Goal: Task Accomplishment & Management: Complete application form

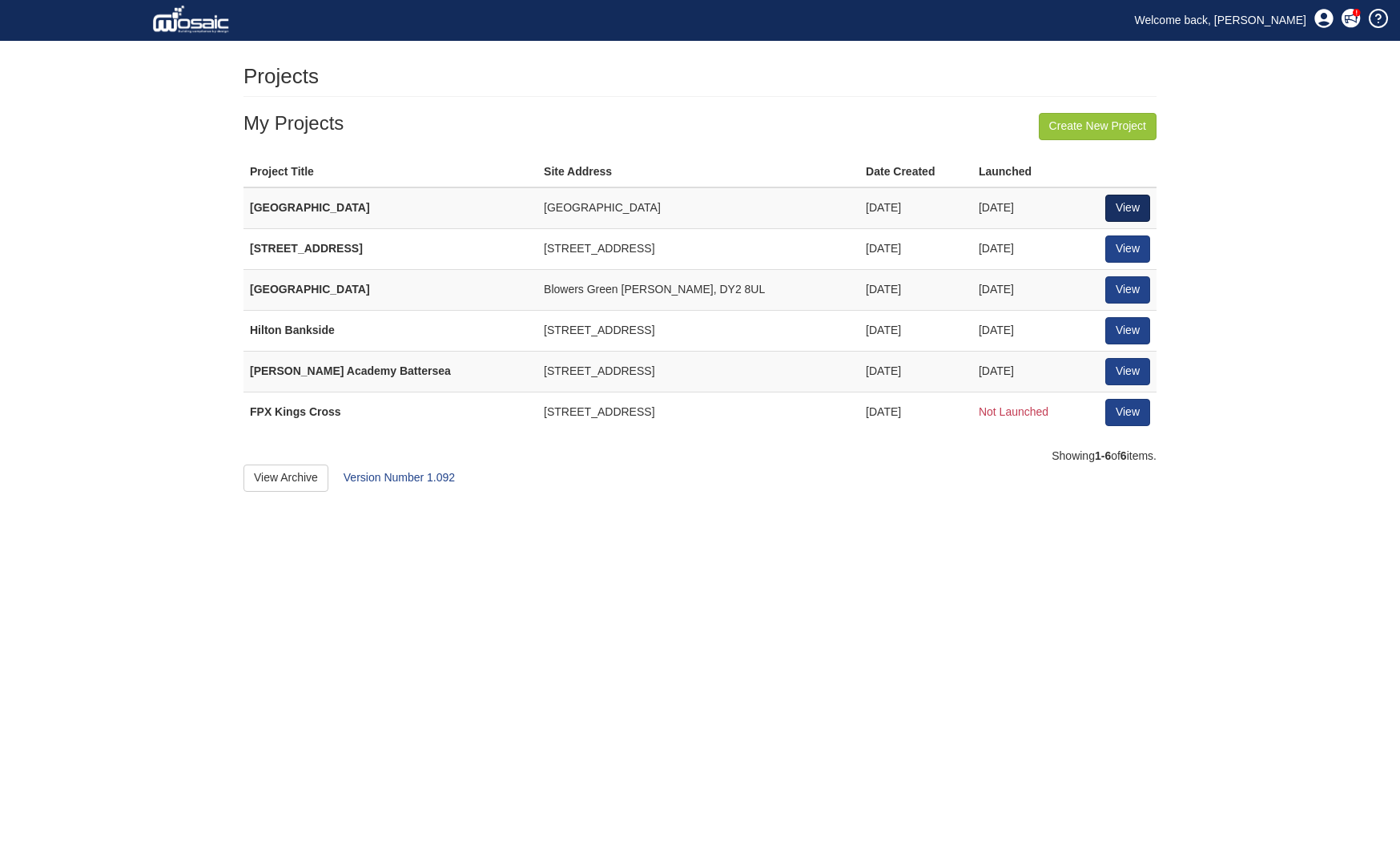
click at [1137, 201] on link "View" at bounding box center [1128, 208] width 45 height 27
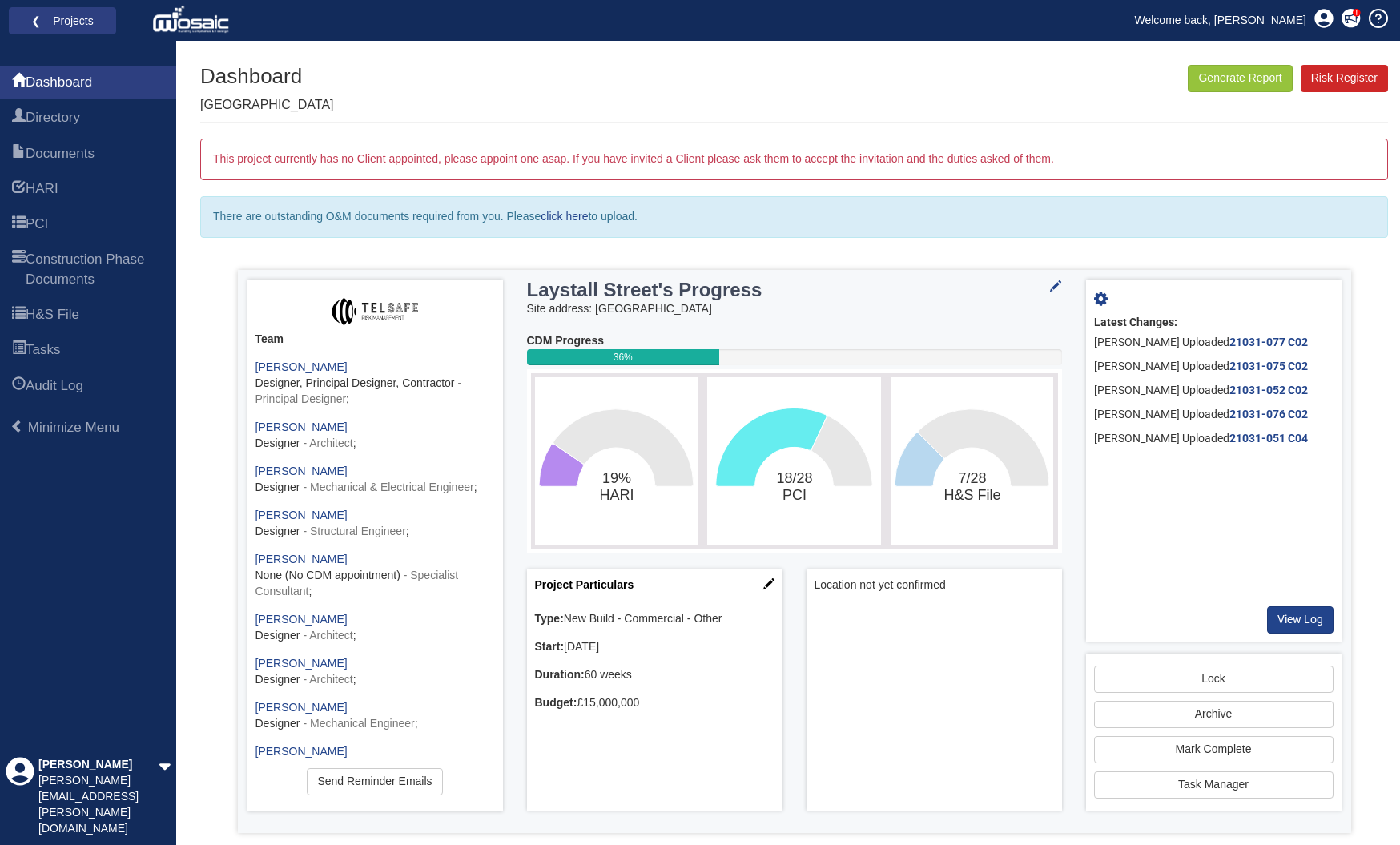
scroll to position [3, 0]
click at [799, 448] on rect "18/28​PCI" at bounding box center [793, 461] width 166 height 160
click at [48, 223] on span "PCI" at bounding box center [37, 225] width 23 height 19
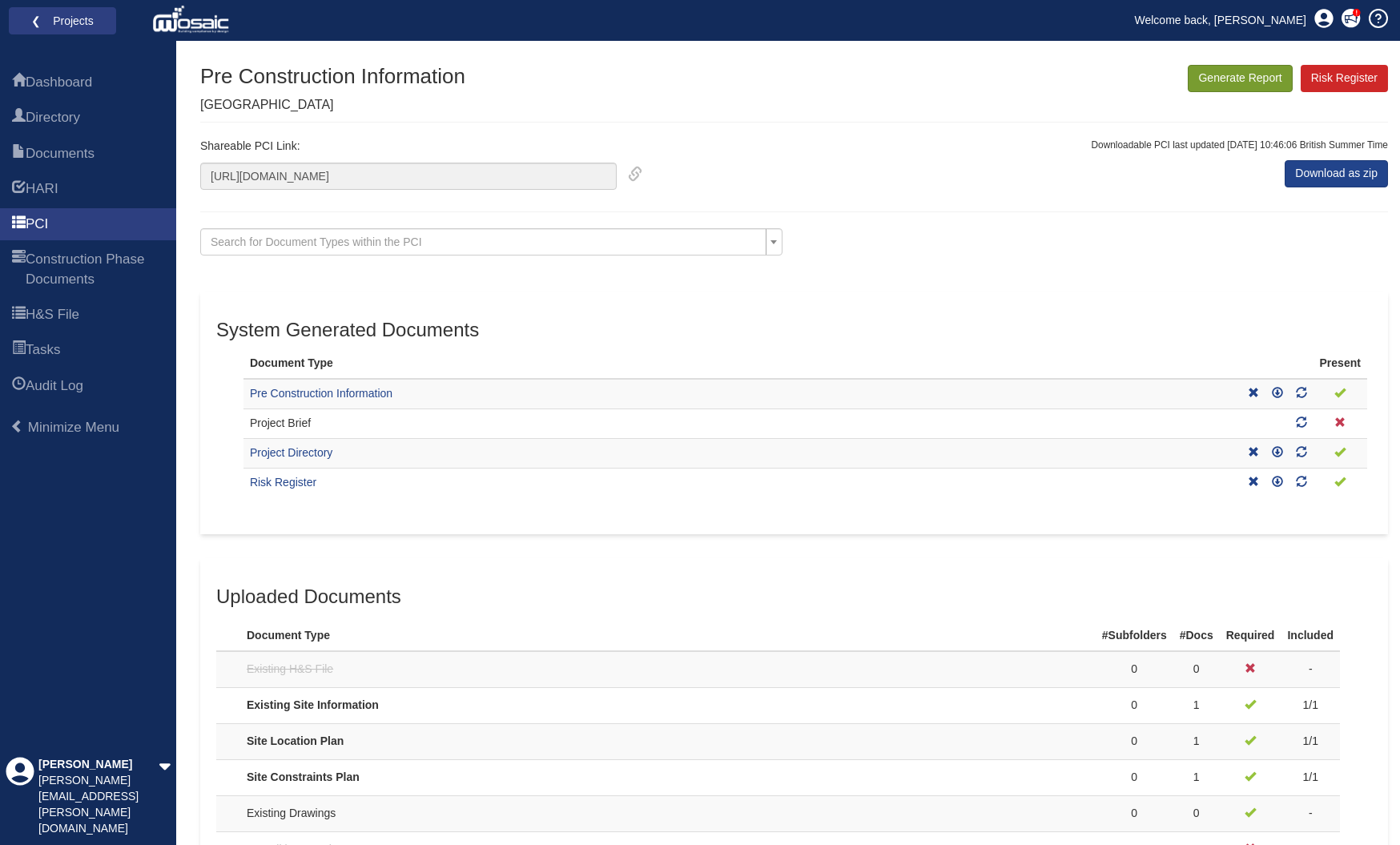
scroll to position [3, 3]
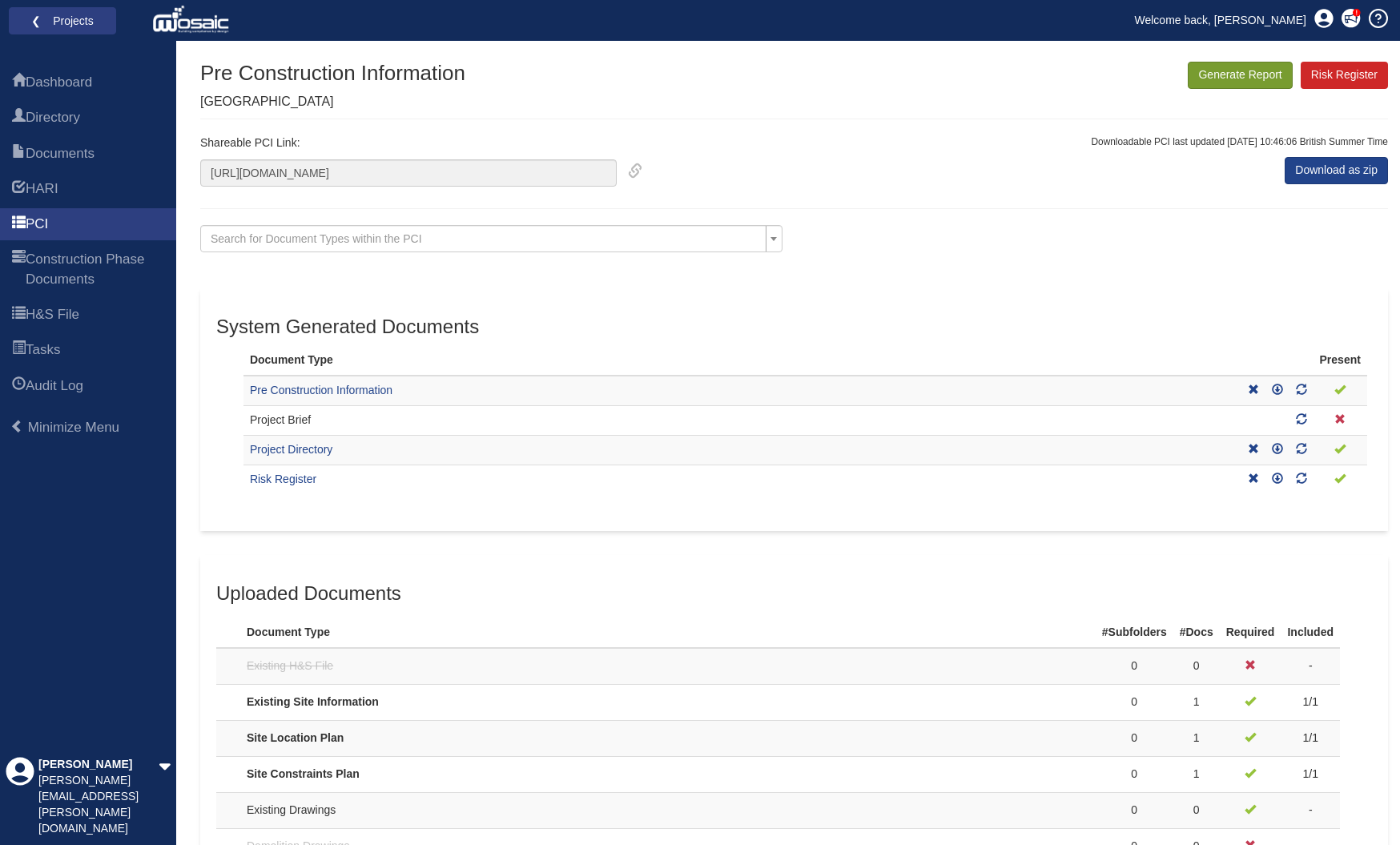
click at [1236, 78] on button "Generate Report" at bounding box center [1239, 75] width 104 height 27
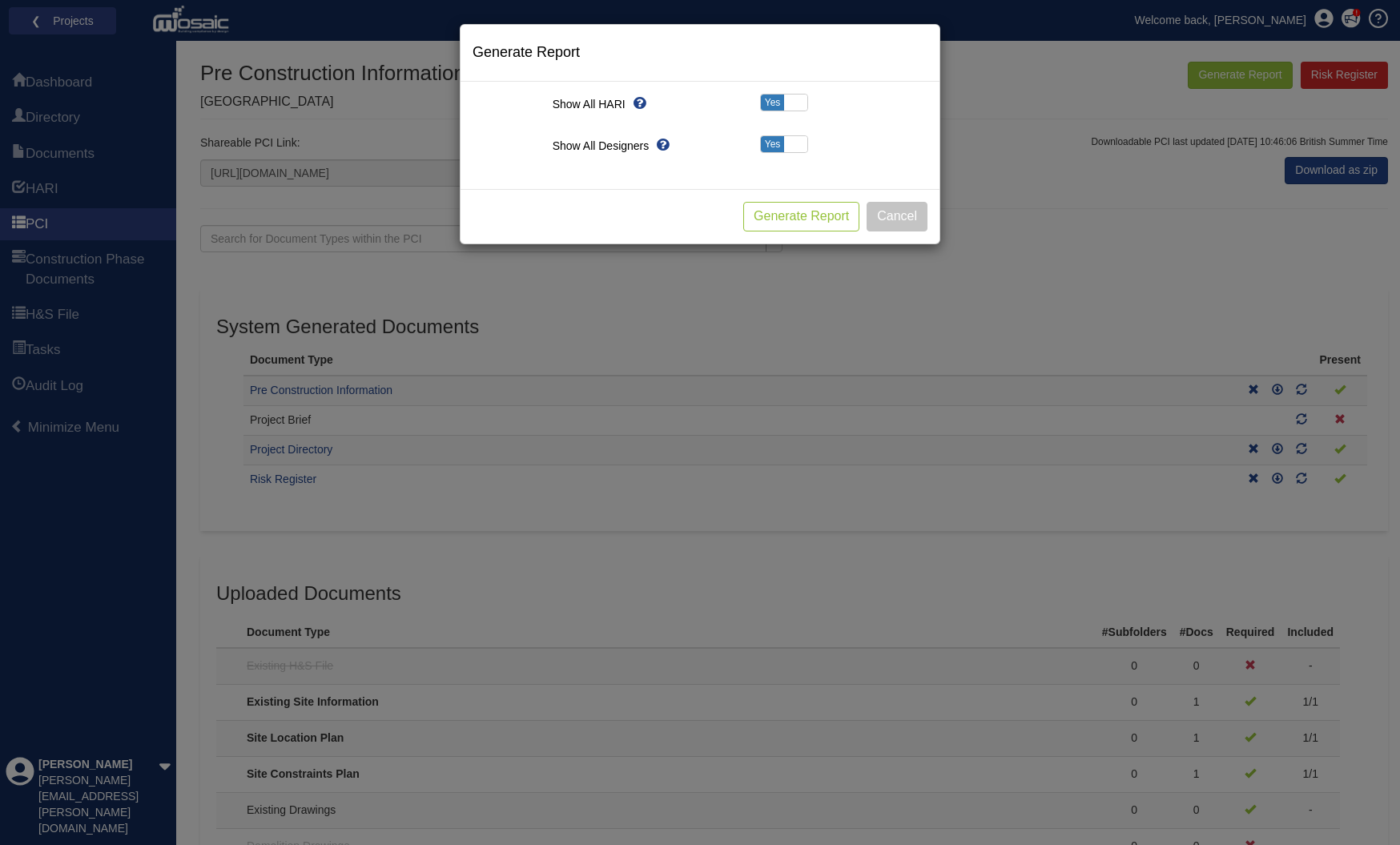
click at [828, 217] on button "Generate Report" at bounding box center [801, 217] width 116 height 30
click at [897, 219] on button "Cancel" at bounding box center [897, 217] width 61 height 30
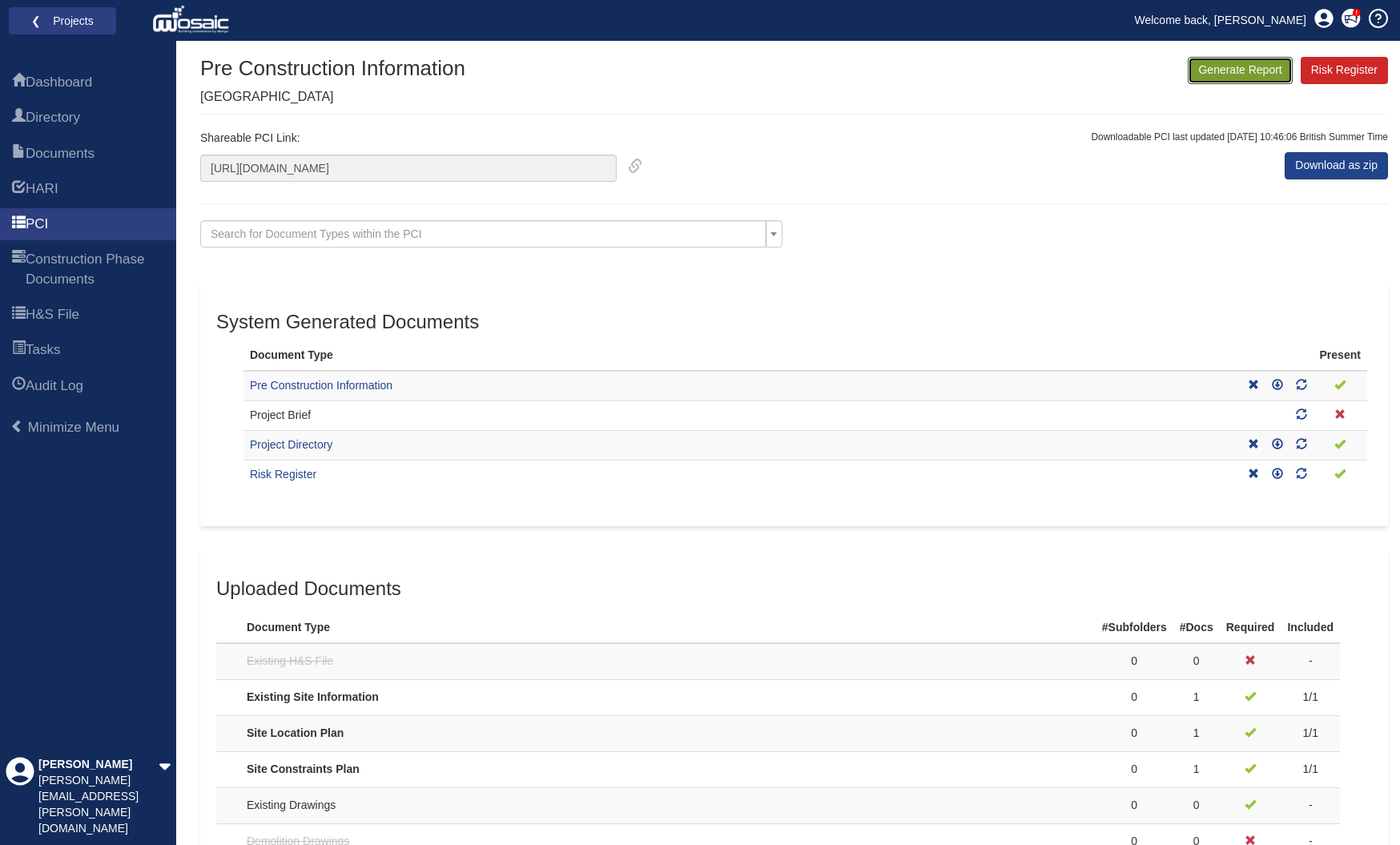
scroll to position [0, 0]
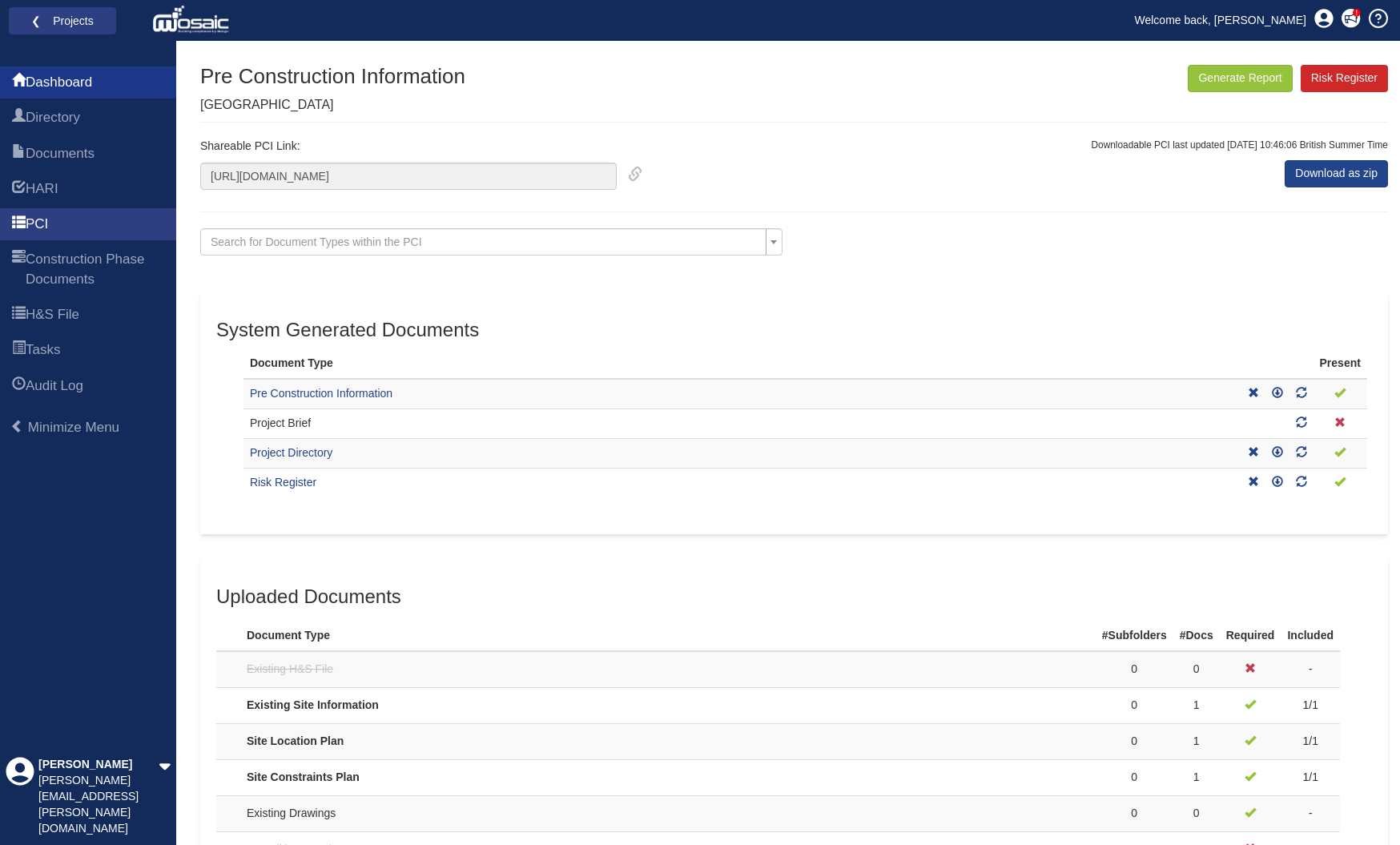
click at [84, 87] on span "Dashboard" at bounding box center [59, 82] width 66 height 19
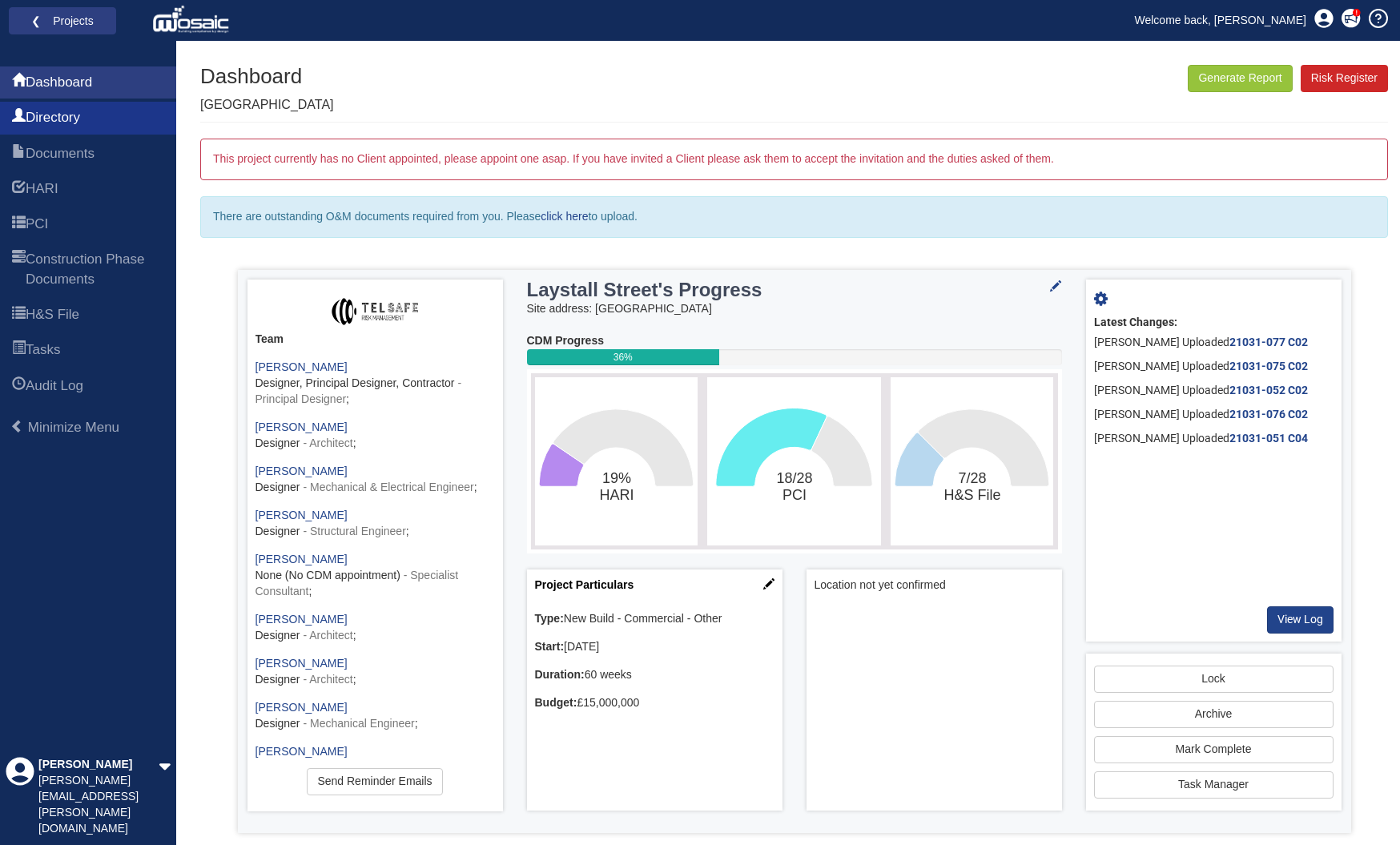
click at [69, 122] on span "Directory" at bounding box center [53, 118] width 54 height 19
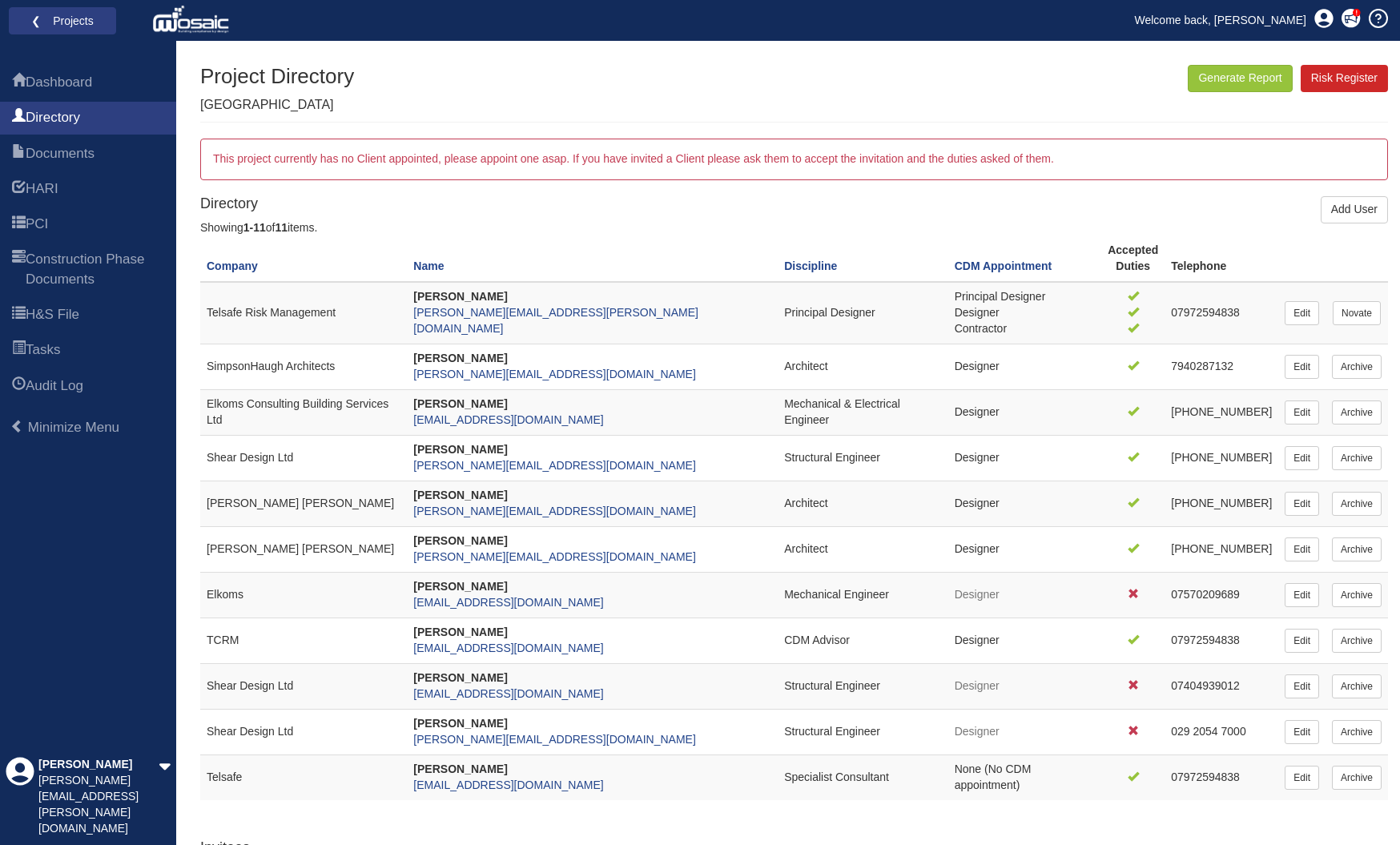
scroll to position [-1, 0]
click at [1356, 203] on link "Add User" at bounding box center [1354, 210] width 67 height 27
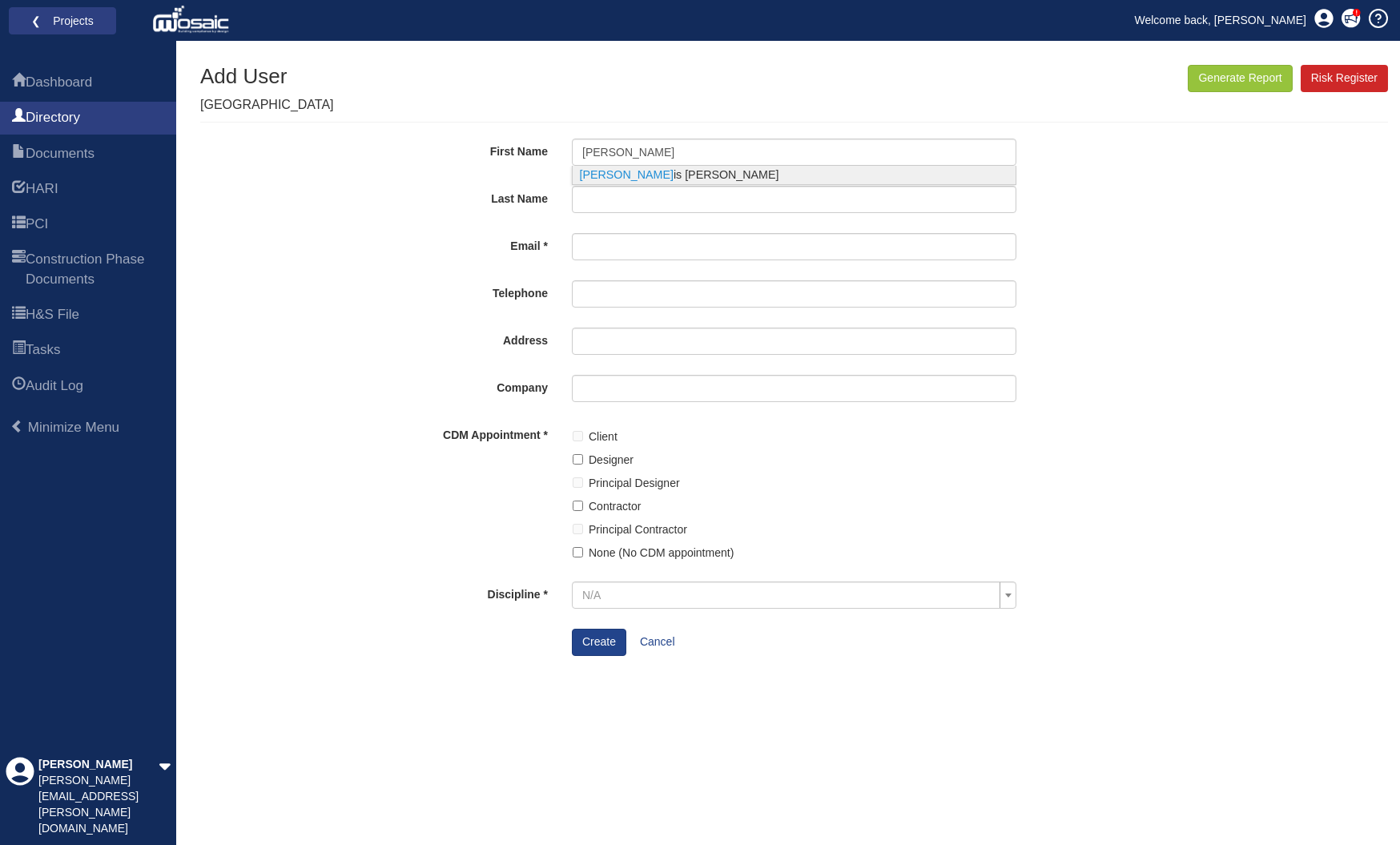
type input "Lewis"
type input "Rayne"
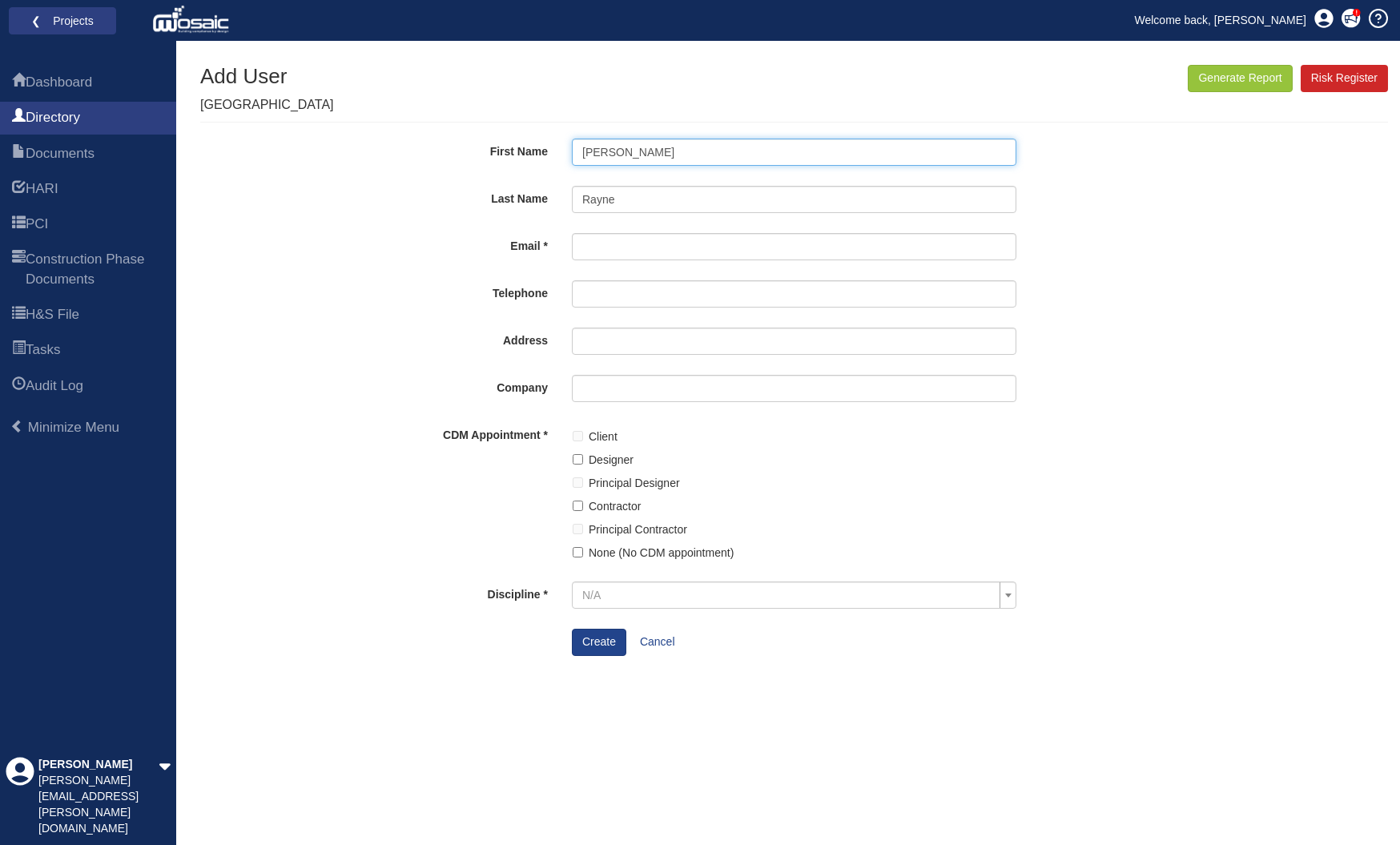
click at [703, 179] on body "Toggle navigation ❮ Projects Welcome back, chris Coming soon" at bounding box center [700, 422] width 1400 height 845
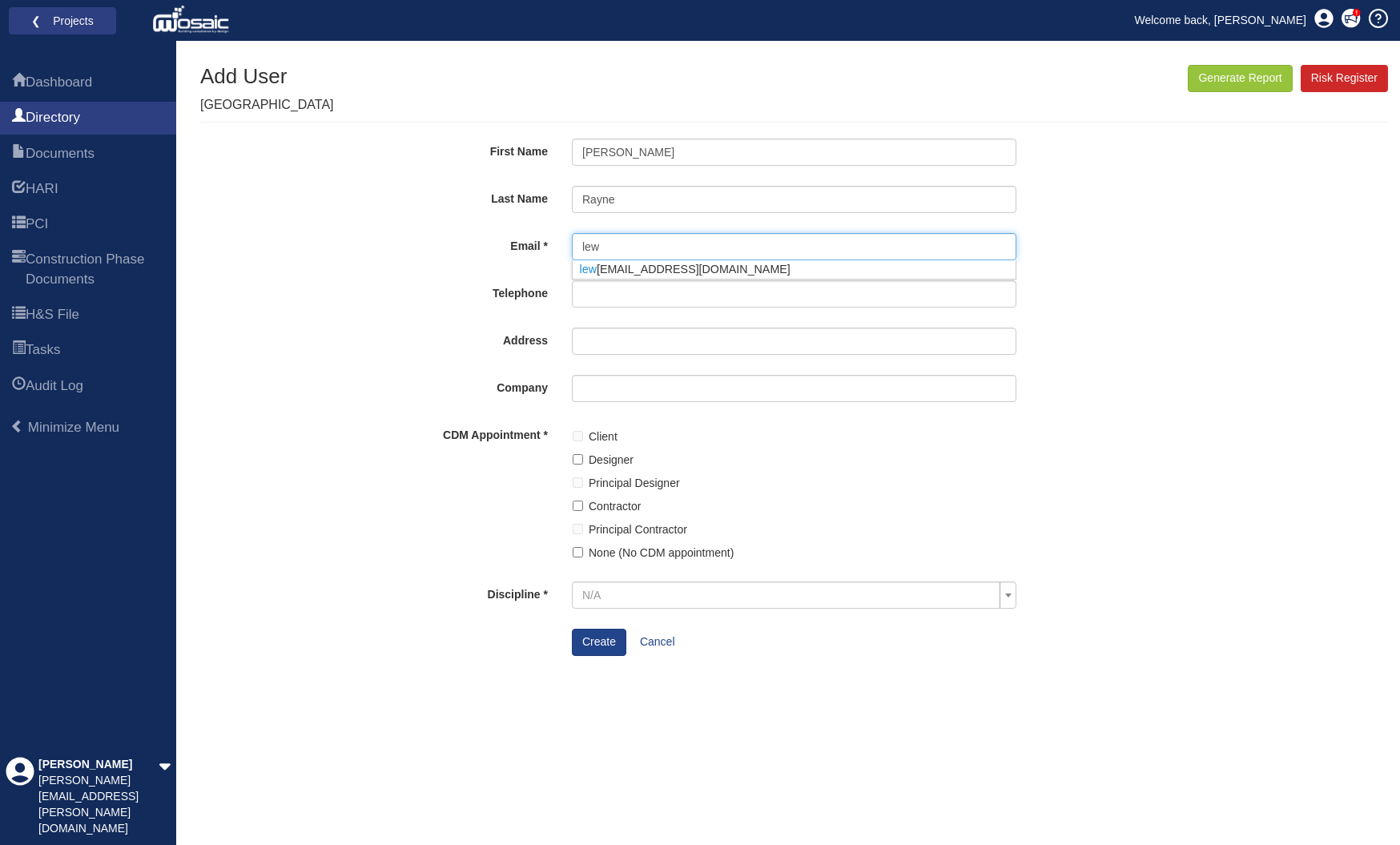
scroll to position [2, 0]
type input "[PERSON_NAME][EMAIL_ADDRESS][DOMAIN_NAME]"
click at [628, 267] on body "Toggle navigation ❮ Projects Welcome back, chris Coming soon" at bounding box center [700, 422] width 1400 height 845
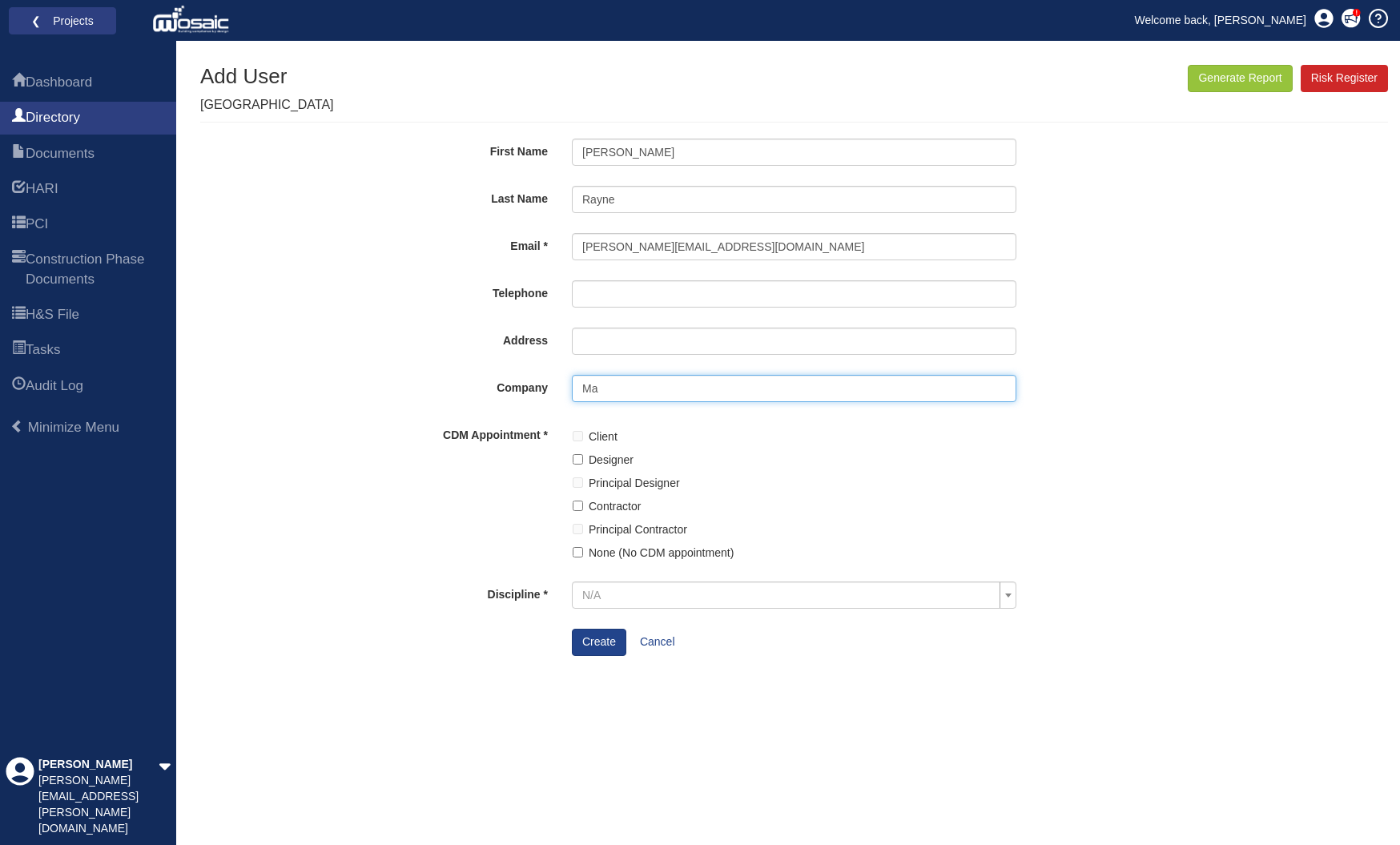
type input "Mai"
type input "Suite 320-323 Baltic Chambers 50 Wellington Street Glasgow G2 6HJ"
type input "Maith Design ltd"
click at [623, 411] on body "Toggle navigation ❮ Projects Welcome back, chris Coming soon" at bounding box center [700, 422] width 1400 height 845
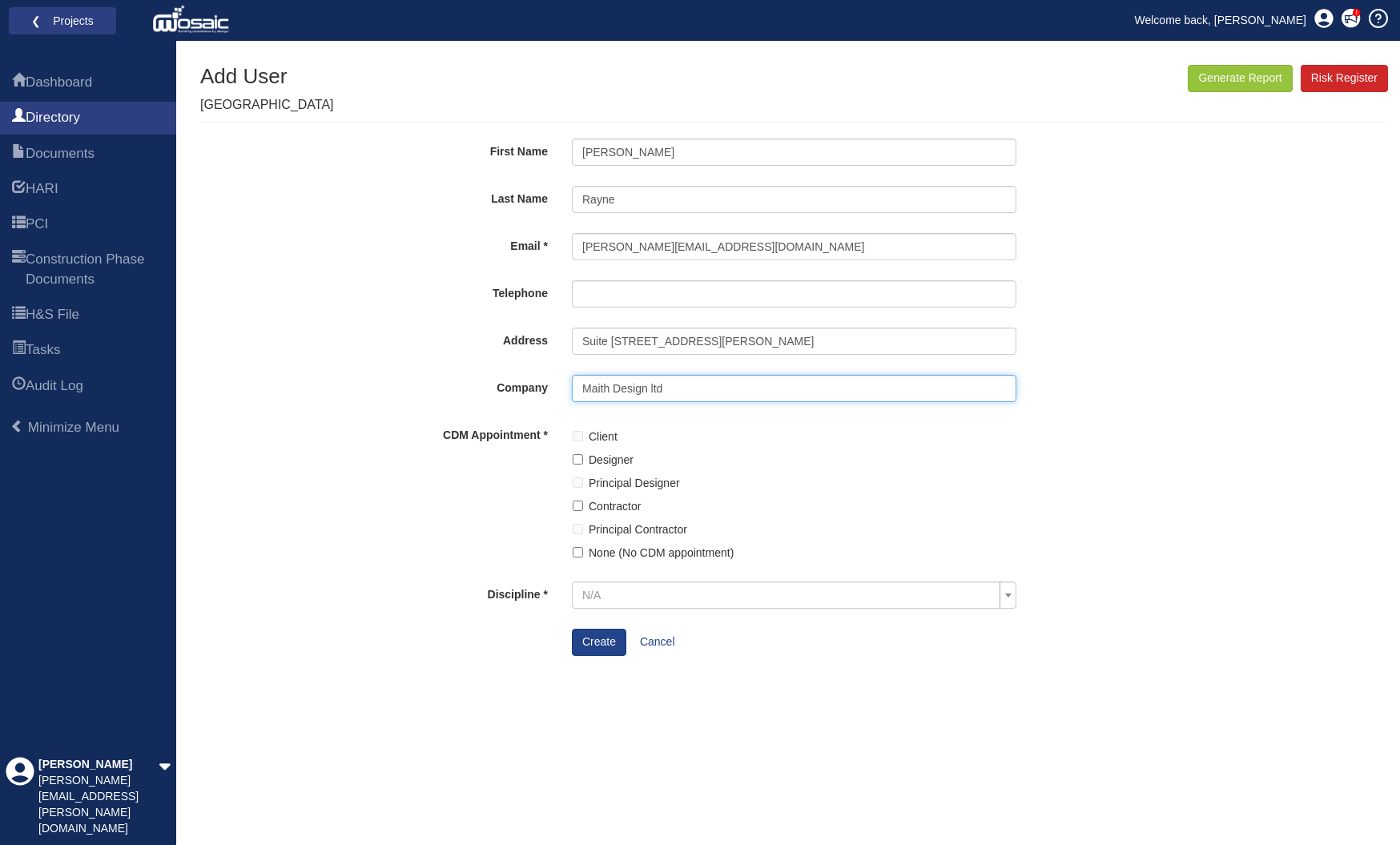
scroll to position [0, 0]
click at [579, 454] on input "Designer" at bounding box center [578, 459] width 11 height 11
checkbox input "true"
click at [1011, 589] on span at bounding box center [1007, 595] width 16 height 26
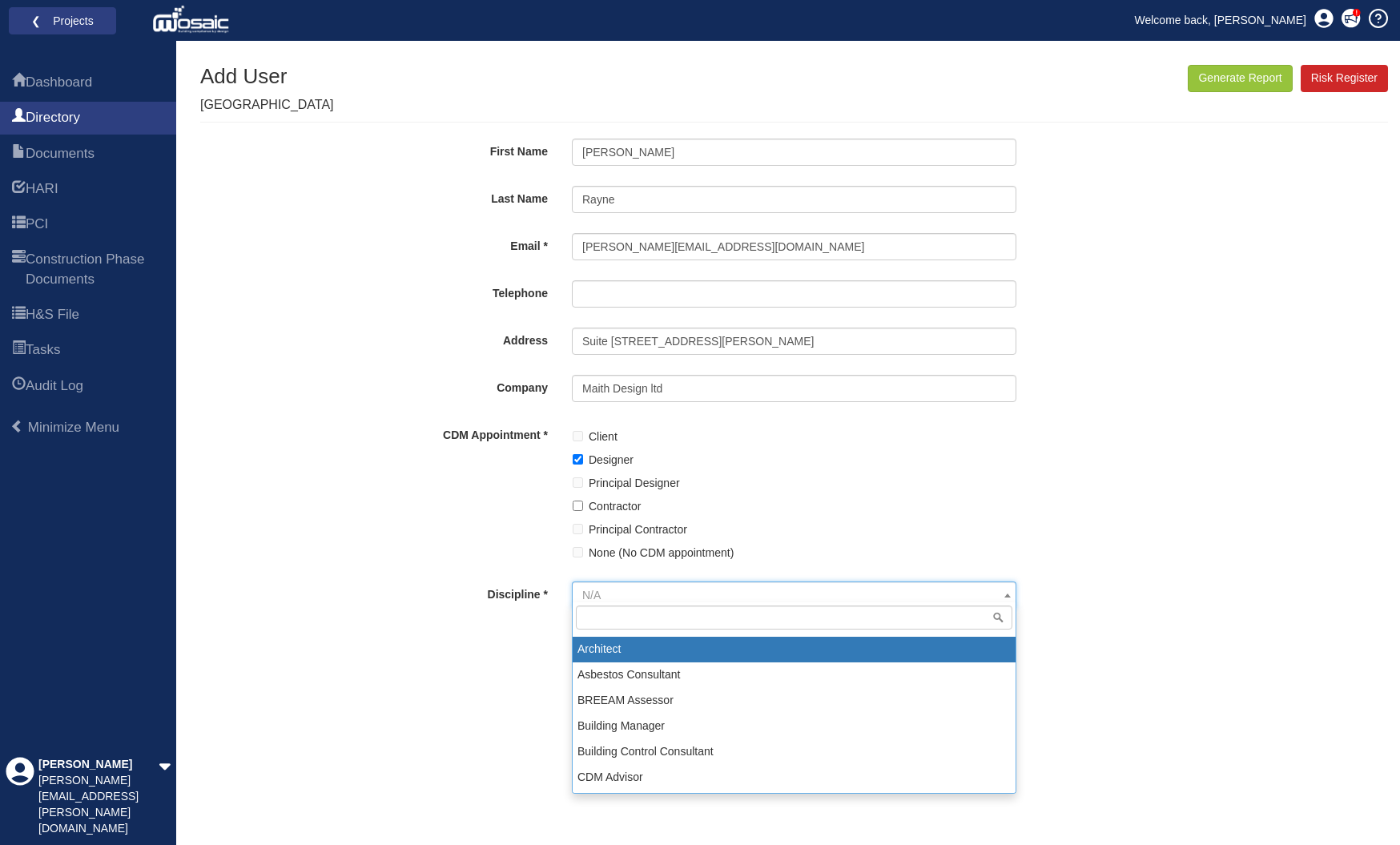
scroll to position [70, 0]
select select "2"
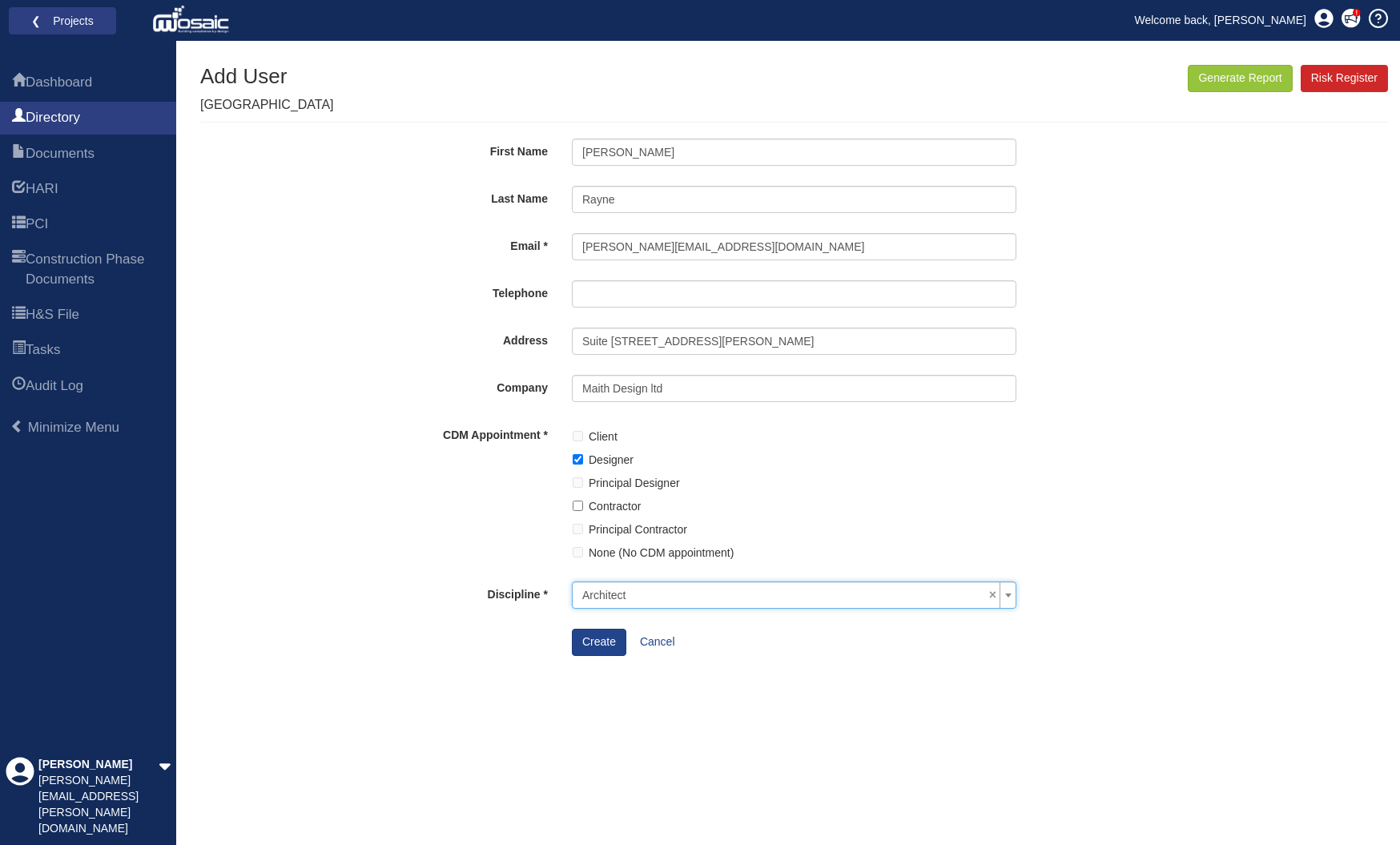
scroll to position [0, 0]
type input "0"
click at [596, 634] on button "Create" at bounding box center [599, 642] width 54 height 27
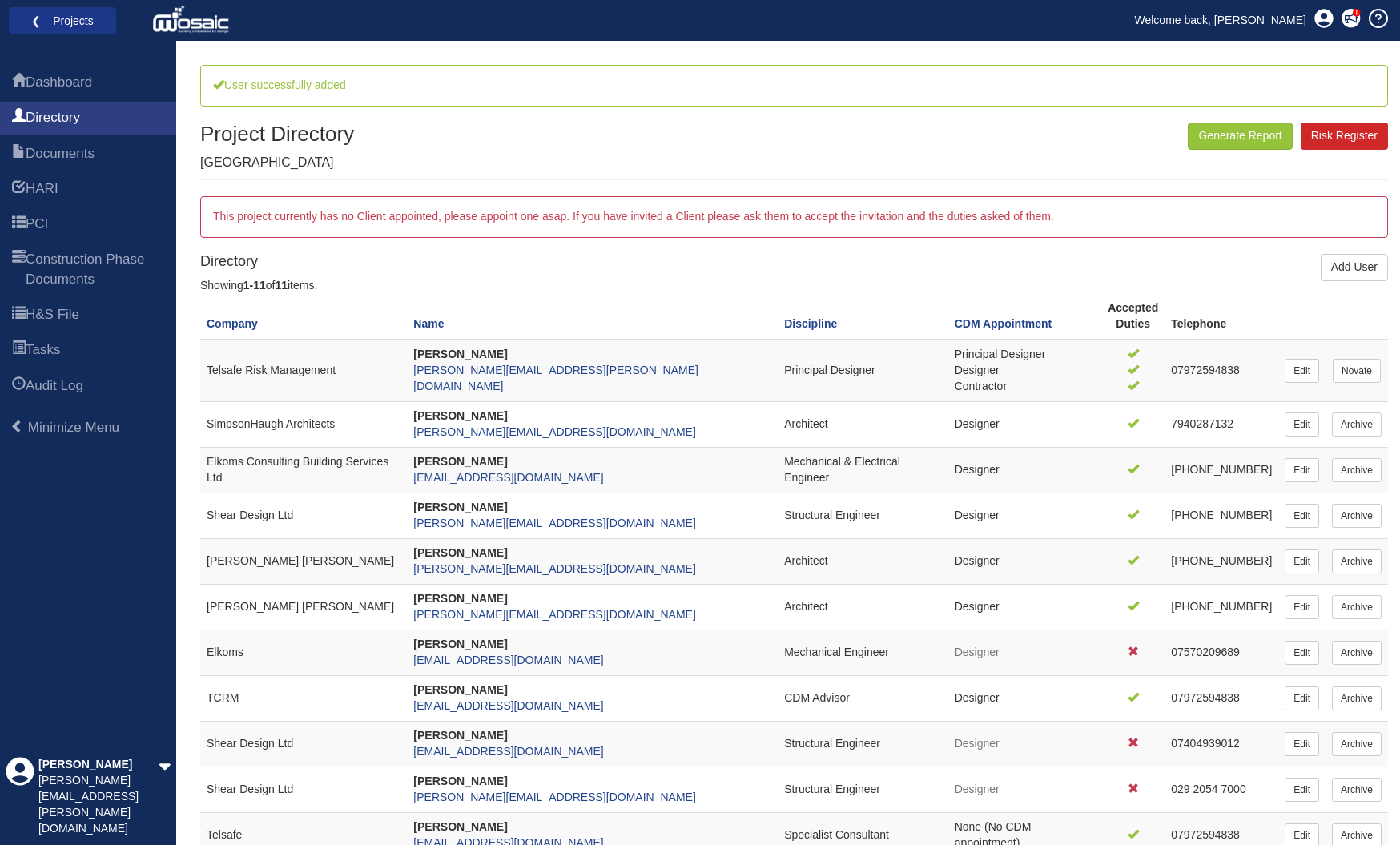
click at [63, 21] on link "❮ Projects" at bounding box center [62, 21] width 86 height 21
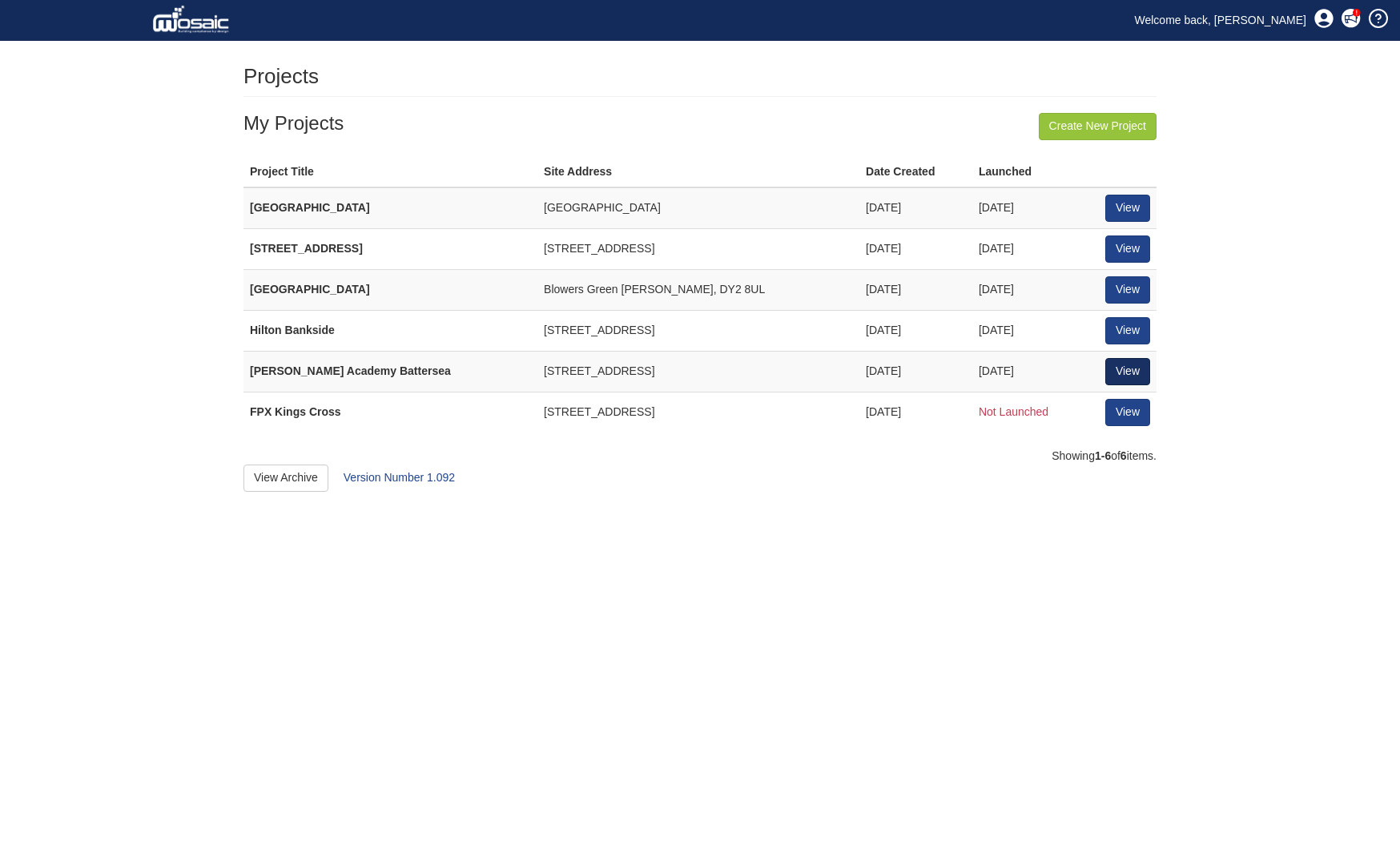
click at [1125, 367] on link "View" at bounding box center [1128, 372] width 45 height 27
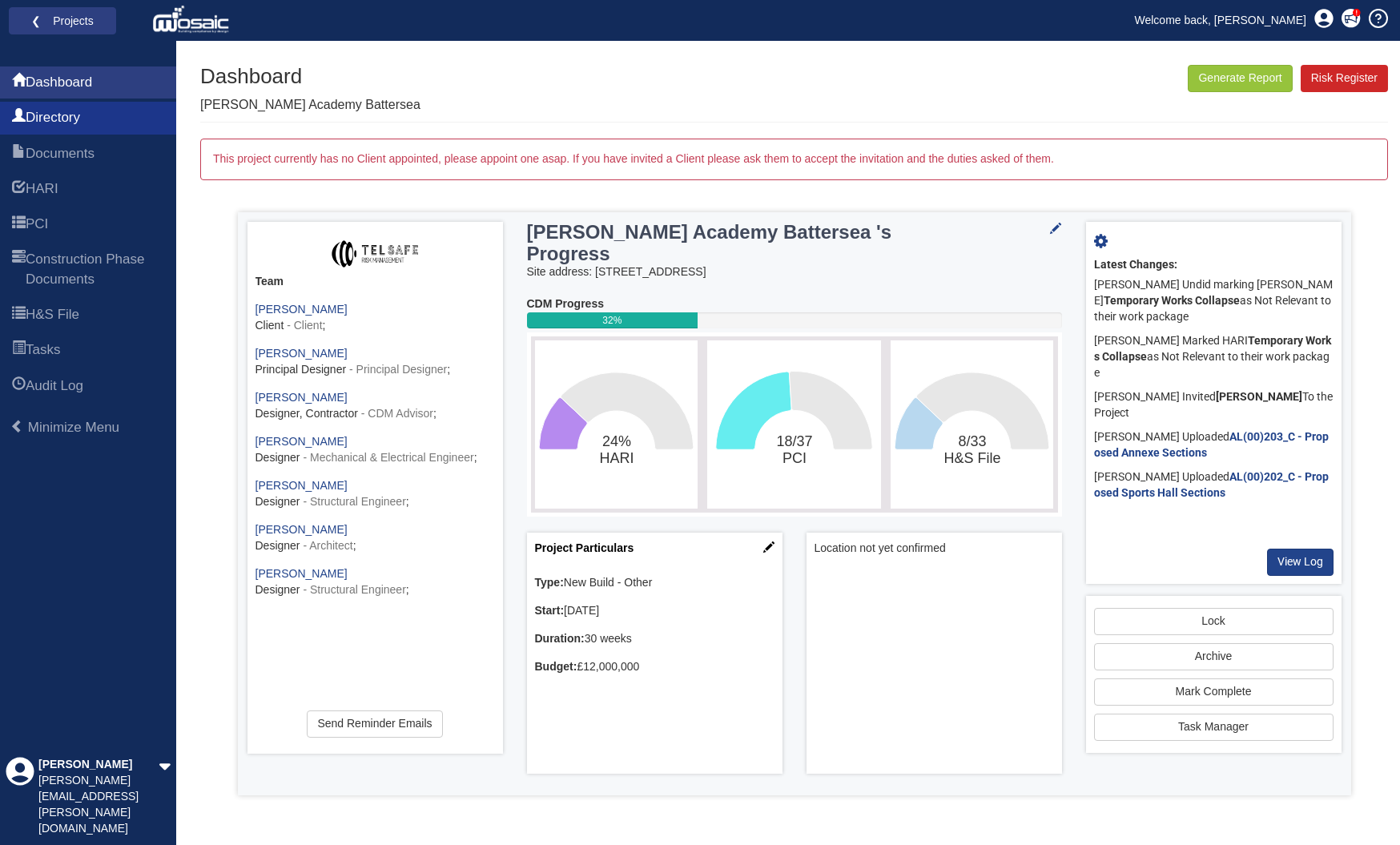
click at [77, 121] on span "Directory" at bounding box center [53, 118] width 54 height 19
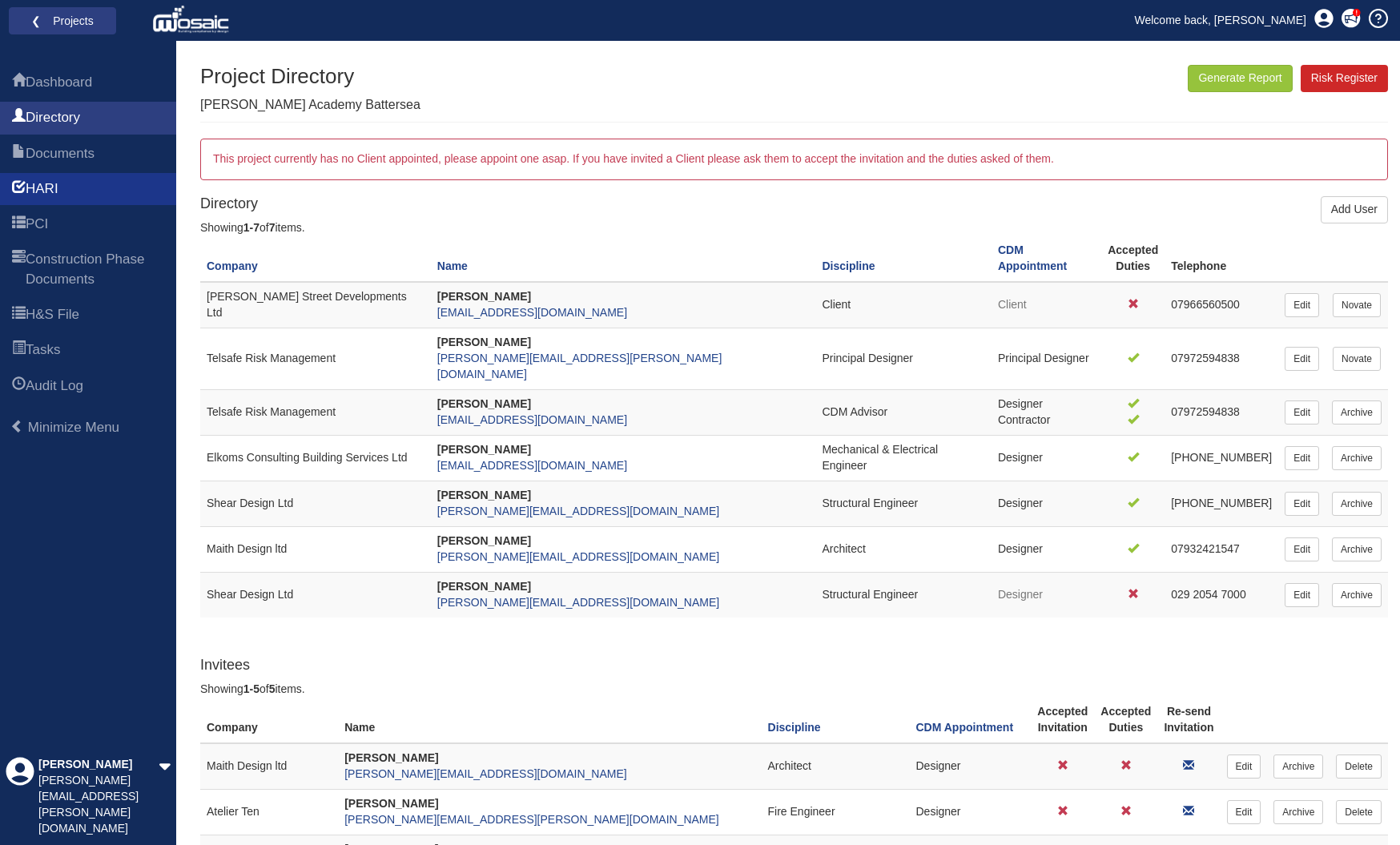
click at [56, 187] on span "HARI" at bounding box center [42, 189] width 33 height 19
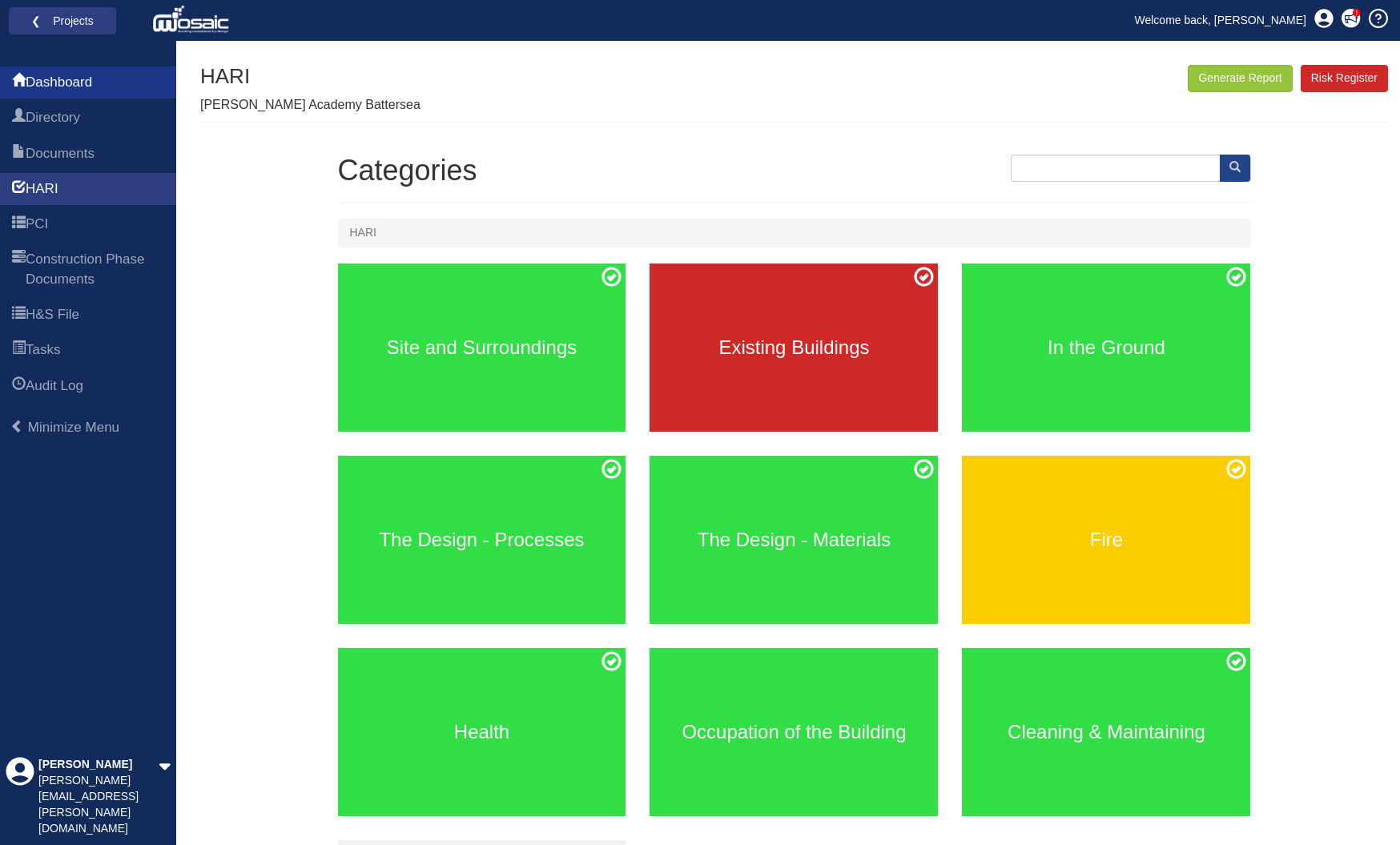
click at [81, 81] on span "Dashboard" at bounding box center [59, 82] width 66 height 19
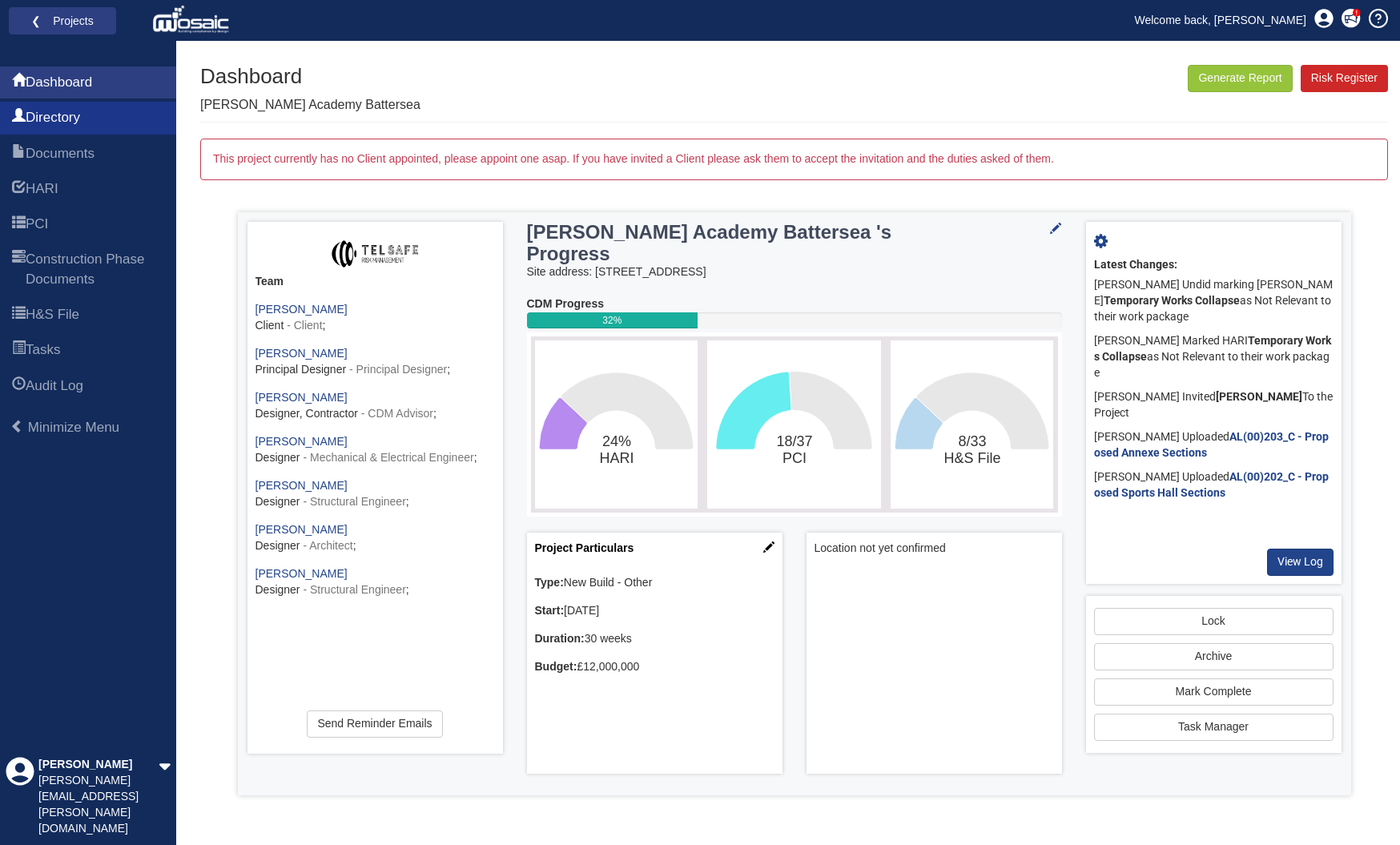
click at [65, 119] on span "Directory" at bounding box center [53, 118] width 54 height 19
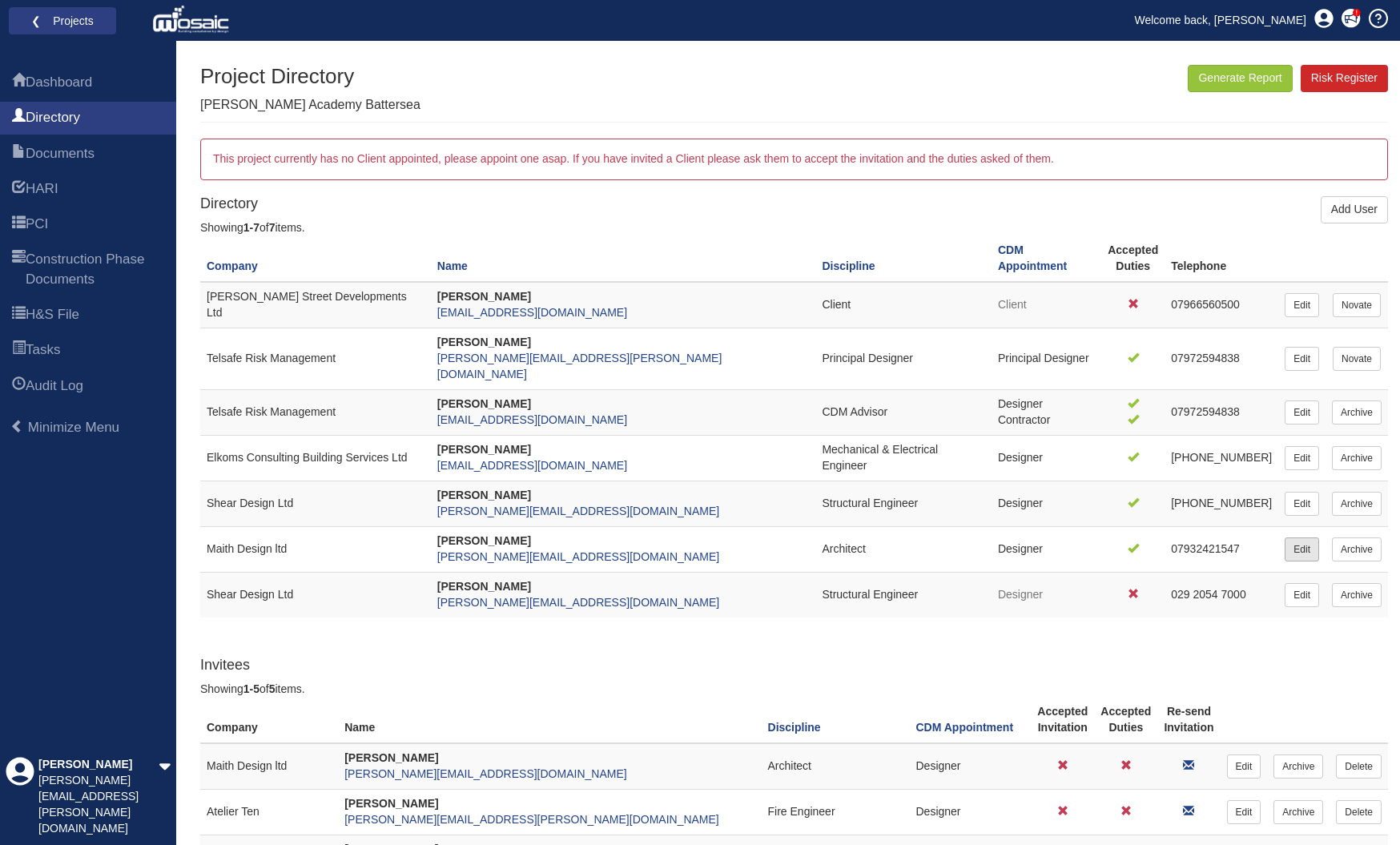
scroll to position [5, 0]
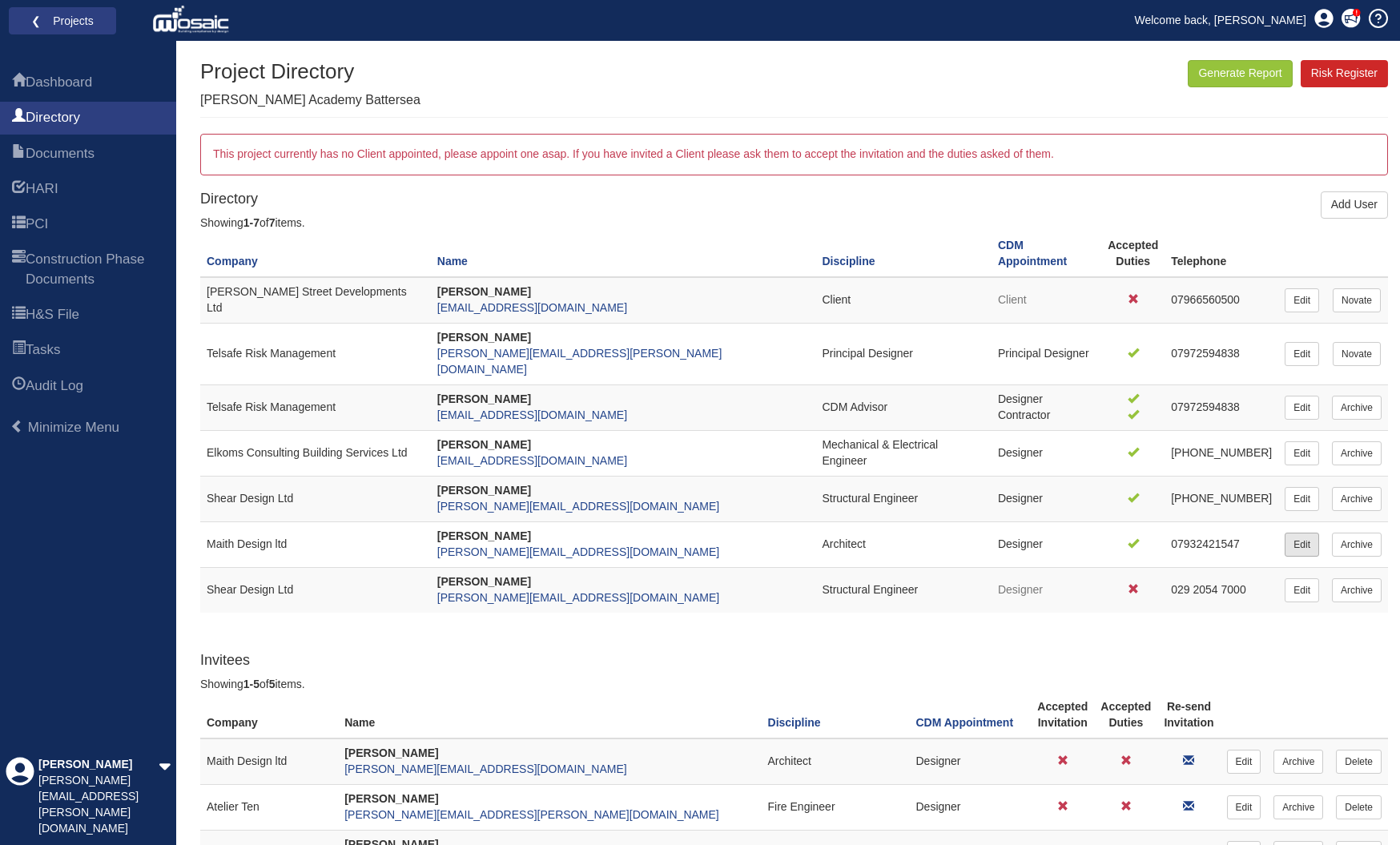
click at [1301, 532] on link "Edit" at bounding box center [1301, 544] width 35 height 24
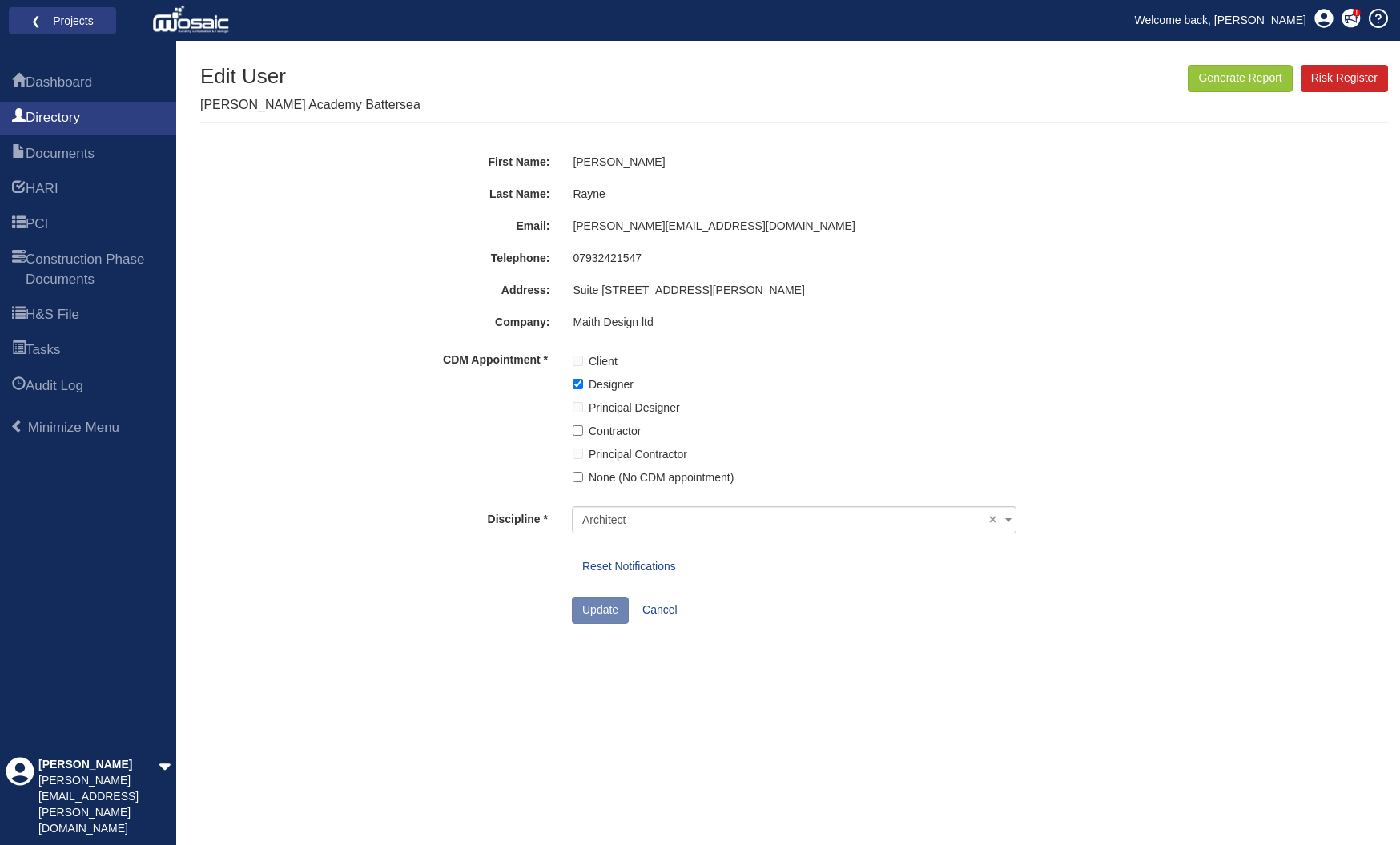
click at [808, 579] on div "Reset Notifications" at bounding box center [911, 575] width 703 height 44
click at [648, 553] on link "Reset Notifications" at bounding box center [629, 567] width 115 height 27
click at [664, 596] on link "Cancel" at bounding box center [659, 610] width 56 height 27
